Goal: Navigation & Orientation: Go to known website

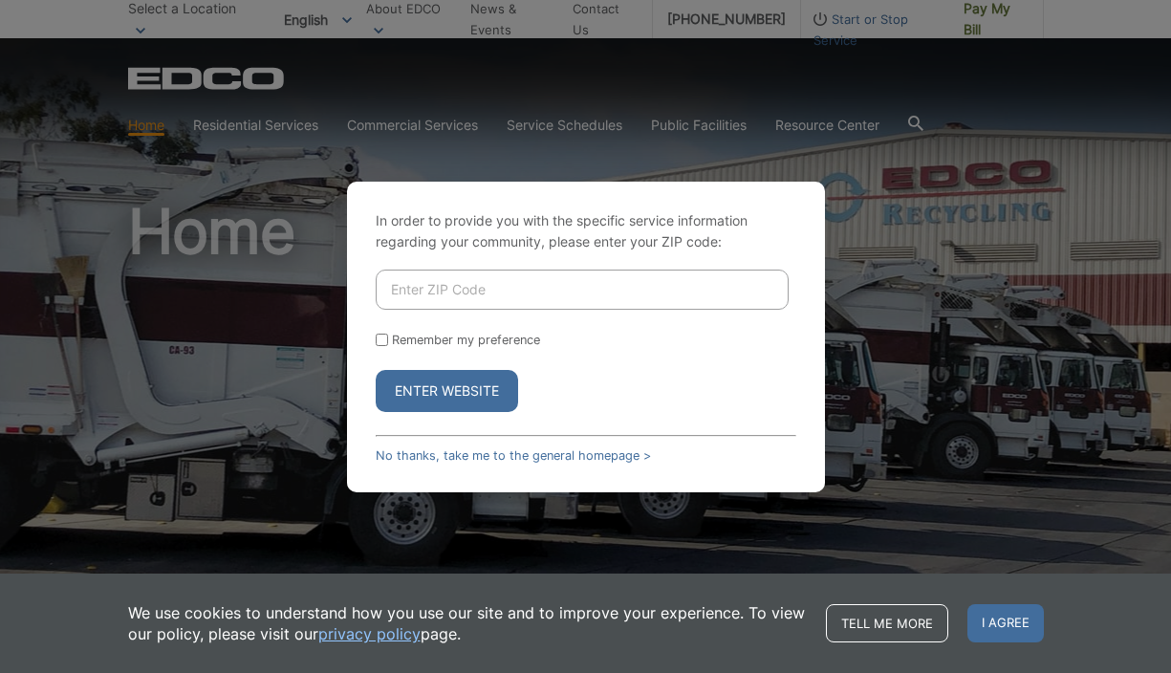
click at [447, 293] on input "Enter ZIP Code" at bounding box center [582, 289] width 413 height 40
type input "90017"
click at [420, 393] on button "Enter Website" at bounding box center [447, 391] width 142 height 42
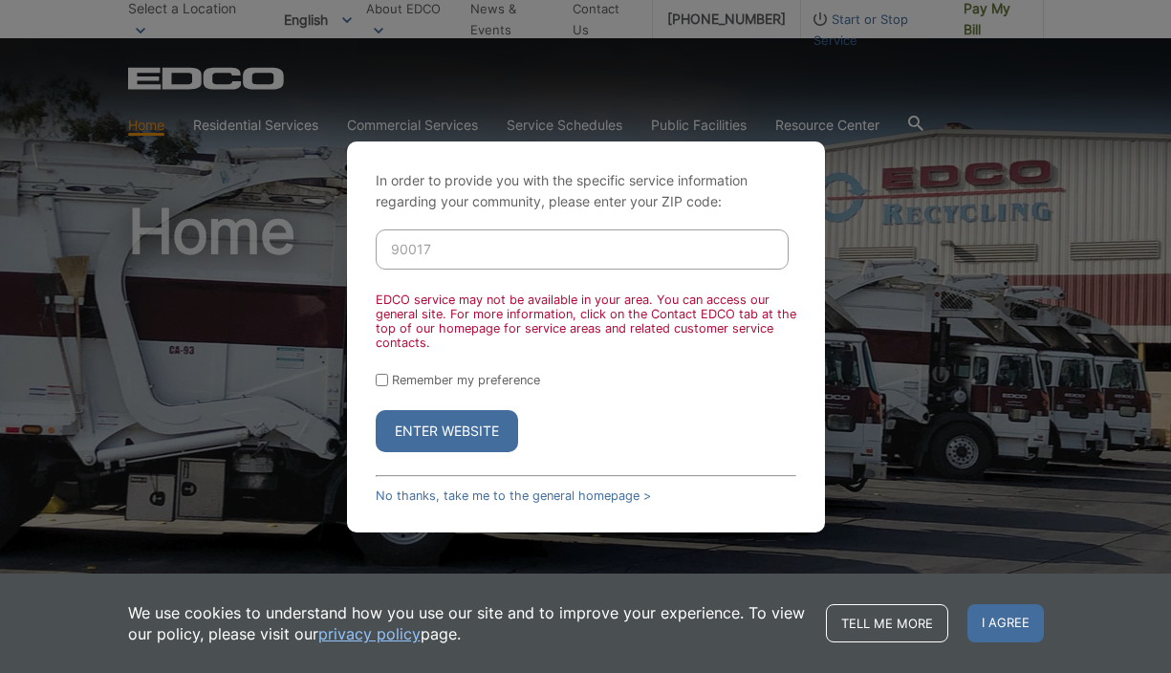
click at [401, 416] on button "Enter Website" at bounding box center [447, 431] width 142 height 42
click at [449, 437] on button "Enter Website" at bounding box center [447, 431] width 142 height 42
click at [930, 363] on div "In order to provide you with the specific service information regarding your co…" at bounding box center [585, 336] width 1171 height 673
click at [454, 434] on button "Enter Website" at bounding box center [447, 431] width 142 height 42
click at [376, 378] on input "Remember my preference" at bounding box center [382, 380] width 12 height 12
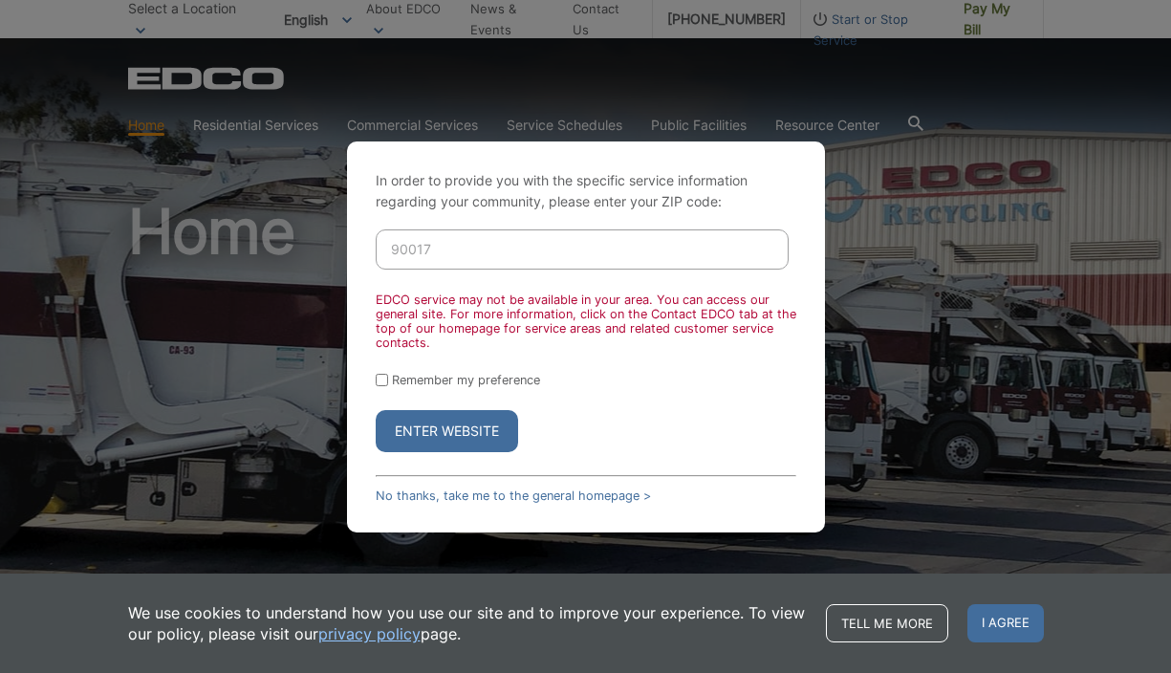
checkbox input "true"
click at [436, 455] on div "In order to provide you with the specific service information regarding your co…" at bounding box center [586, 336] width 478 height 391
click at [434, 441] on button "Enter Website" at bounding box center [447, 431] width 142 height 42
click at [928, 611] on link "Tell me more" at bounding box center [887, 623] width 122 height 38
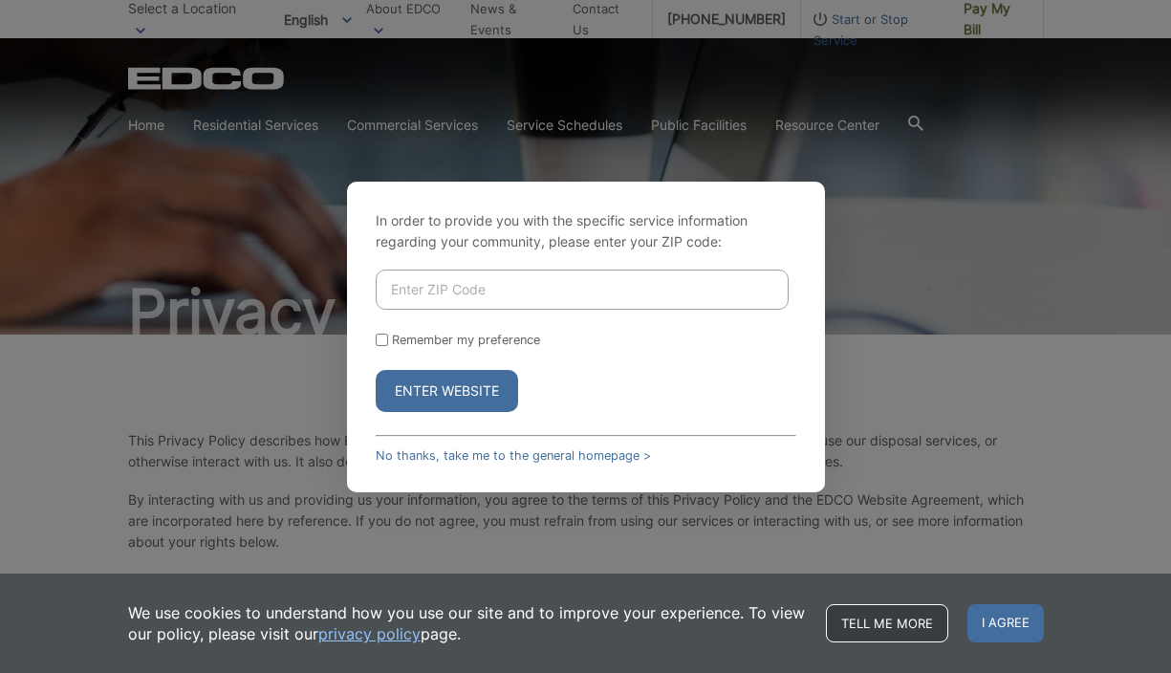
click at [926, 623] on link "Tell me more" at bounding box center [887, 623] width 122 height 38
click at [1019, 636] on span "I agree" at bounding box center [1005, 623] width 76 height 38
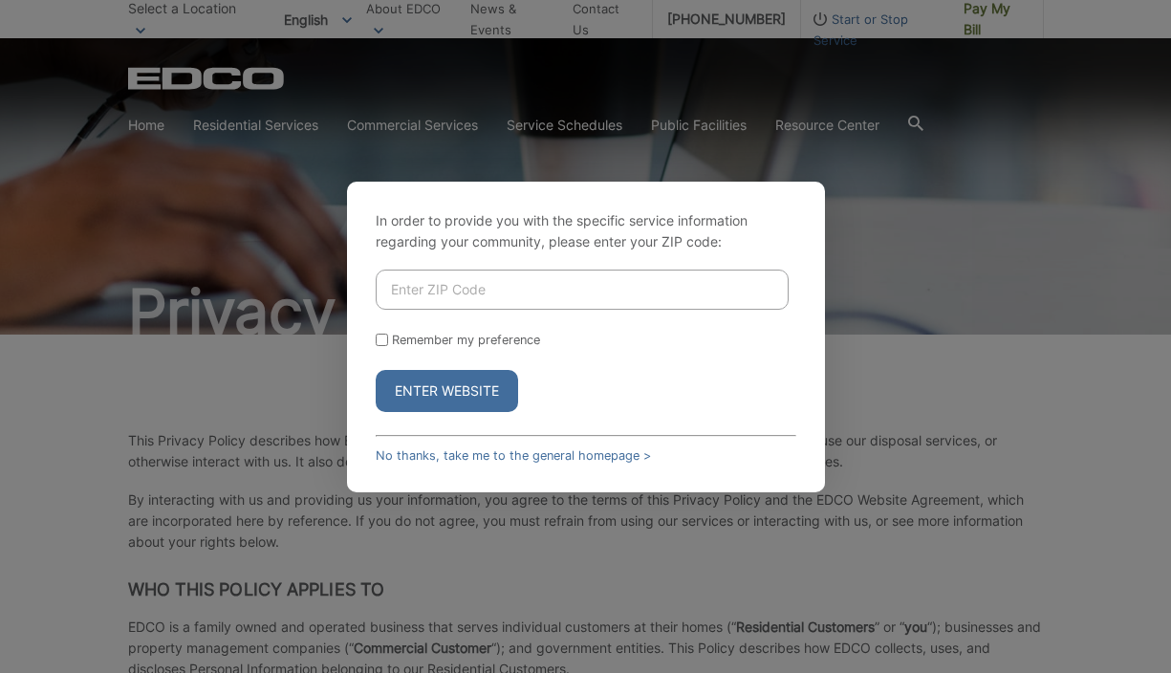
click at [394, 399] on button "Enter Website" at bounding box center [447, 391] width 142 height 42
click at [421, 387] on button "Enter Website" at bounding box center [447, 391] width 142 height 42
click at [932, 273] on div "In order to provide you with the specific service information regarding your co…" at bounding box center [585, 336] width 1171 height 673
click at [404, 172] on div "In order to provide you with the specific service information regarding your co…" at bounding box center [585, 336] width 1171 height 673
click at [413, 396] on button "Enter Website" at bounding box center [447, 391] width 142 height 42
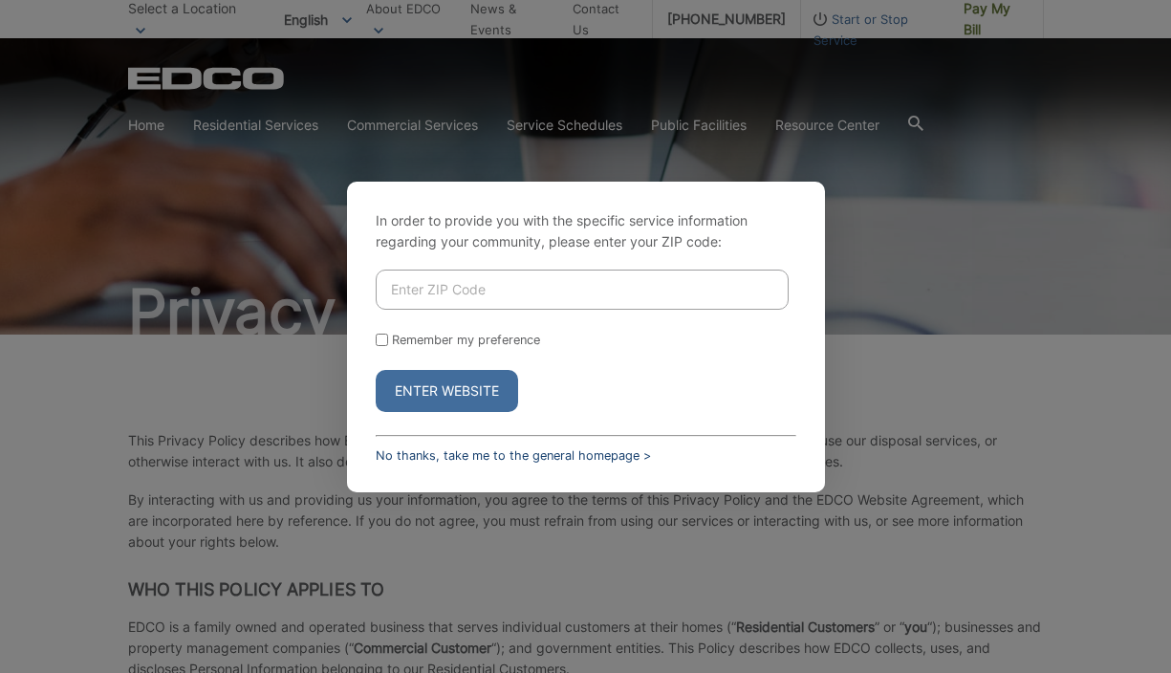
click at [466, 453] on link "No thanks, take me to the general homepage >" at bounding box center [513, 455] width 275 height 14
